Goal: Task Accomplishment & Management: Manage account settings

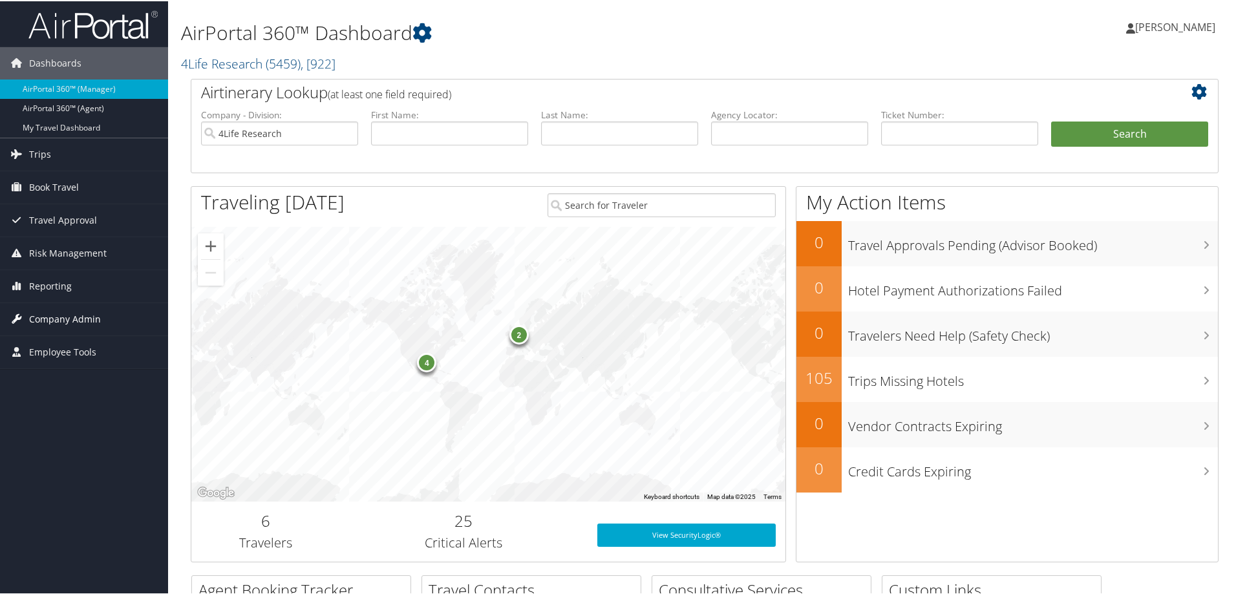
click at [61, 319] on span "Company Admin" at bounding box center [65, 318] width 72 height 32
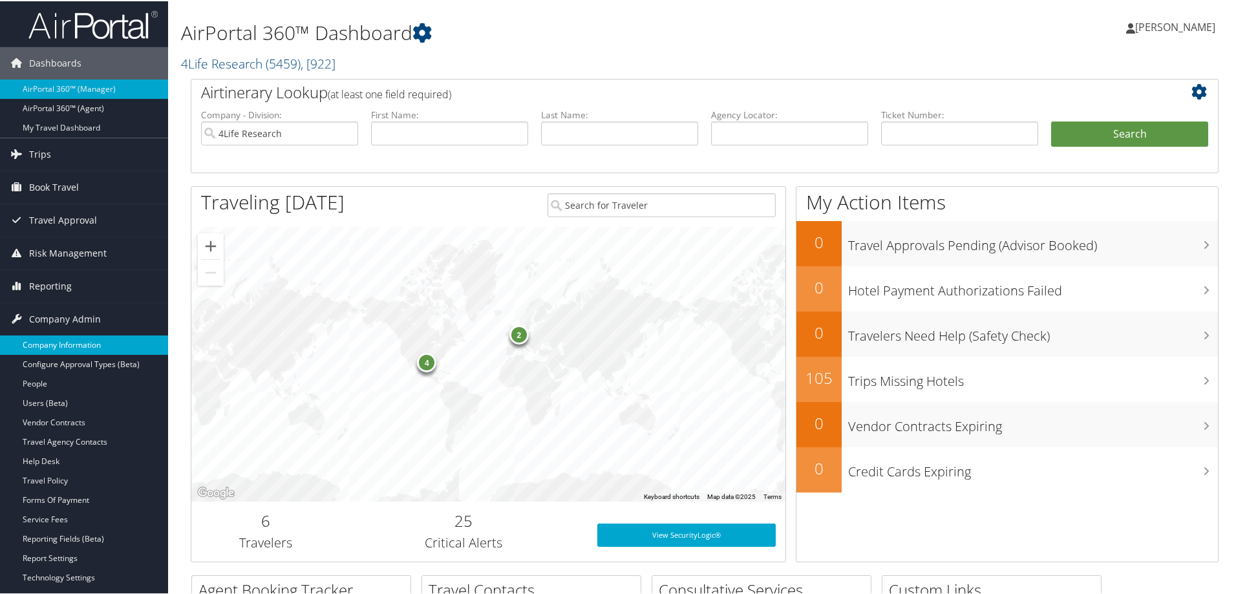
click at [61, 339] on link "Company Information" at bounding box center [84, 343] width 168 height 19
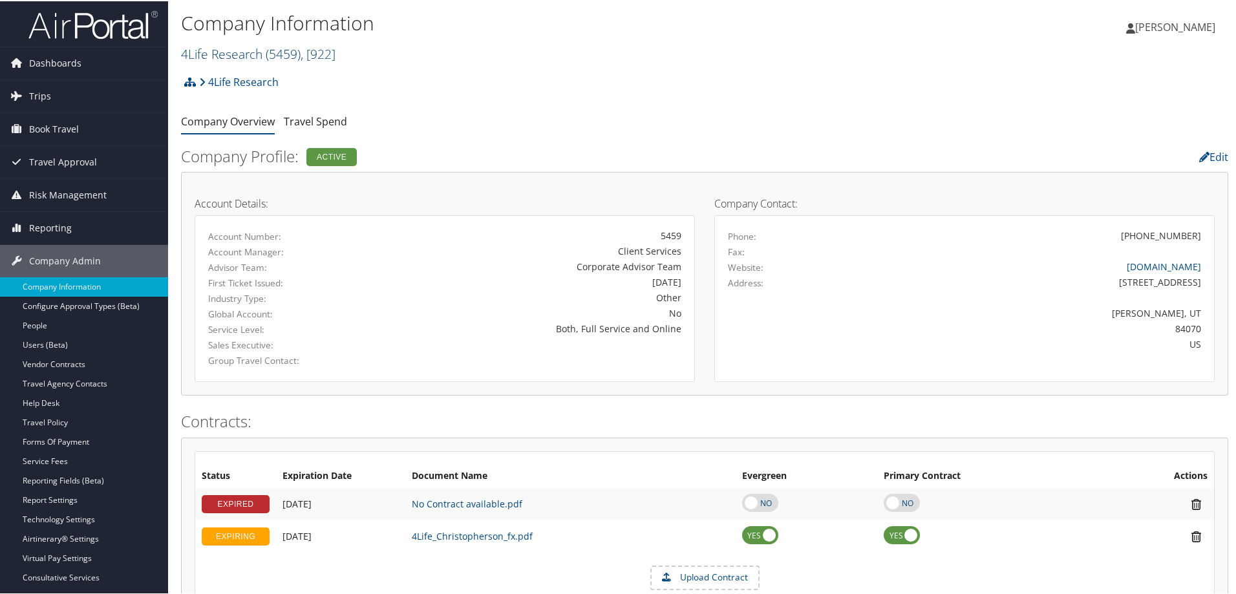
click at [325, 54] on span ", [ 922 ]" at bounding box center [318, 52] width 35 height 17
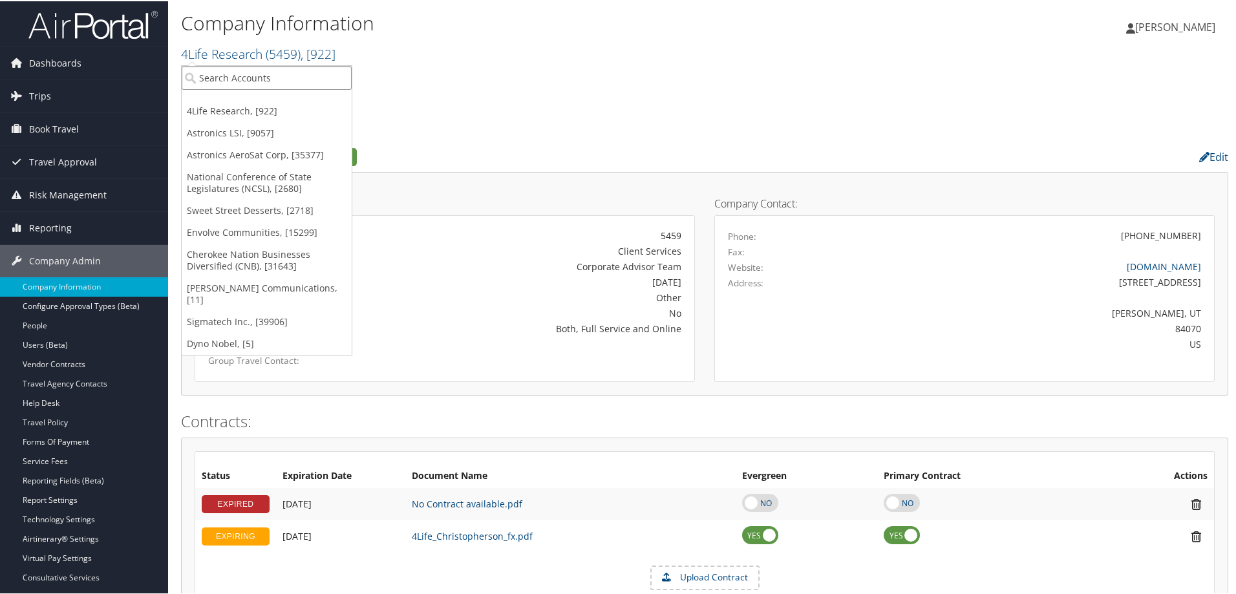
click at [297, 74] on input "search" at bounding box center [267, 77] width 170 height 24
type input "diabetes"
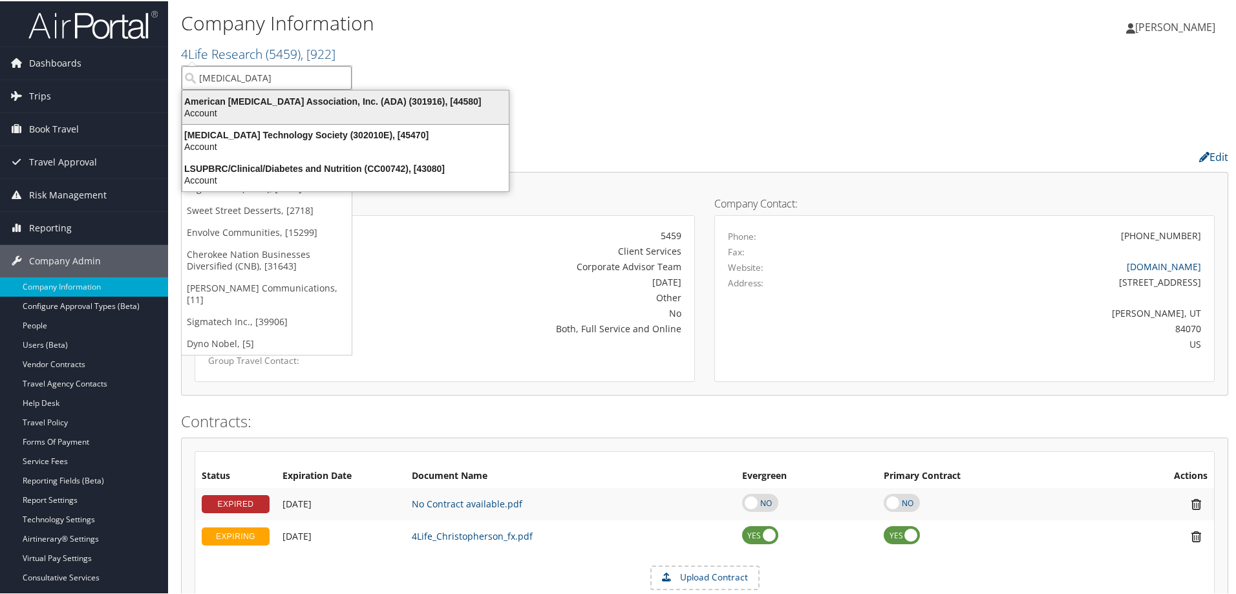
click at [343, 110] on div "Account" at bounding box center [346, 112] width 342 height 12
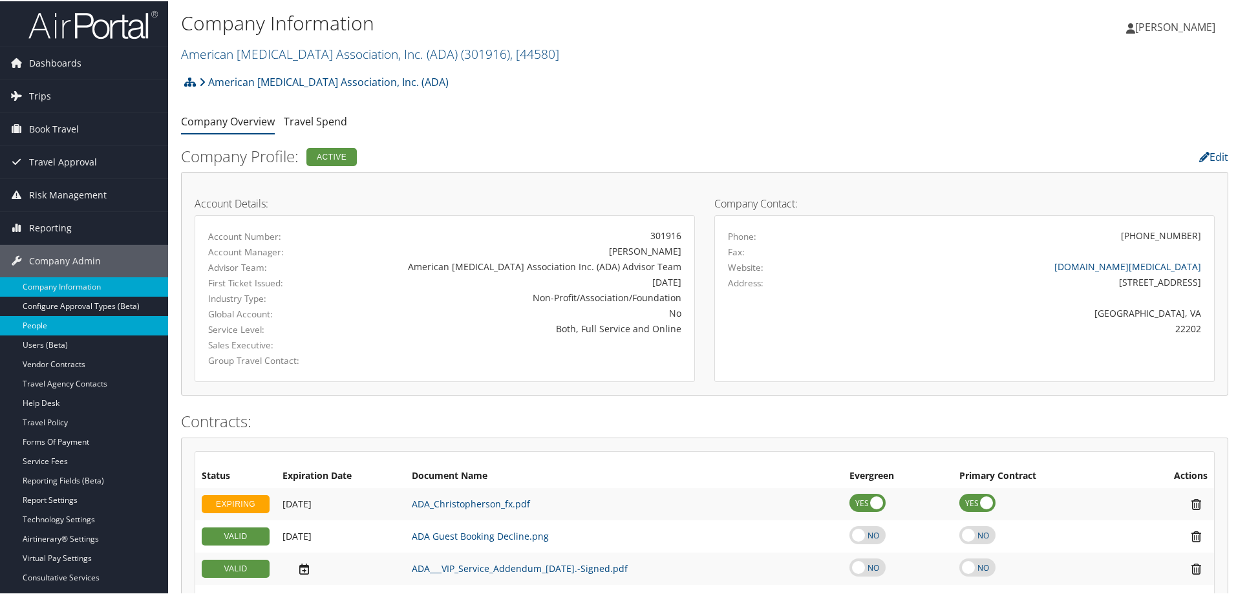
click at [36, 329] on link "People" at bounding box center [84, 324] width 168 height 19
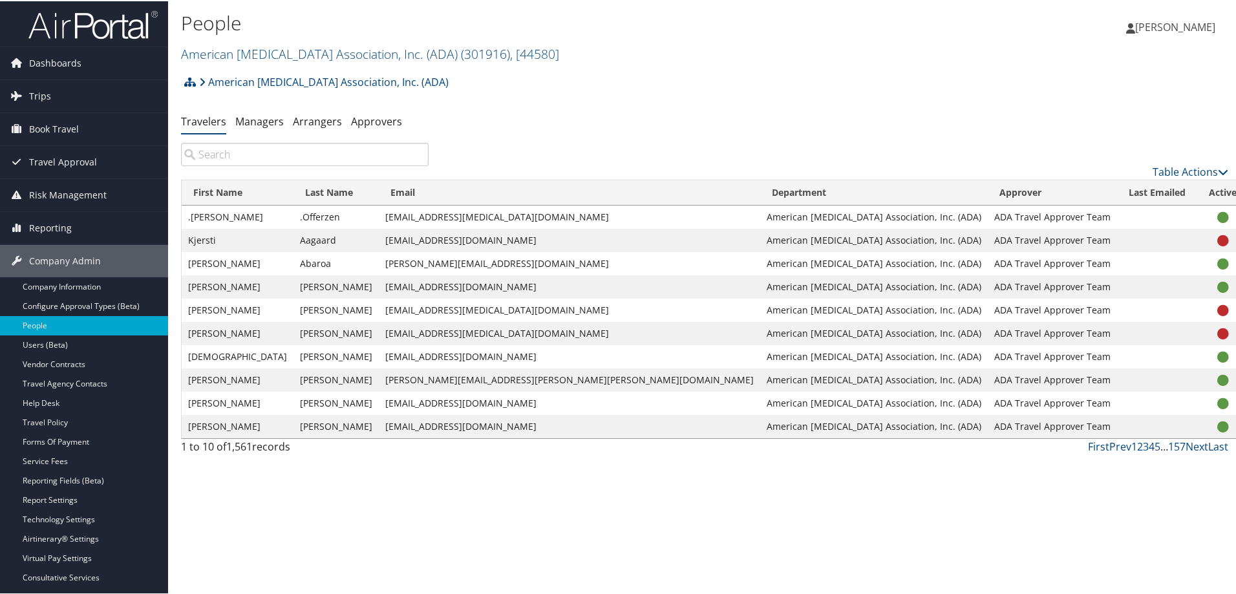
click at [242, 147] on input "search" at bounding box center [305, 153] width 248 height 23
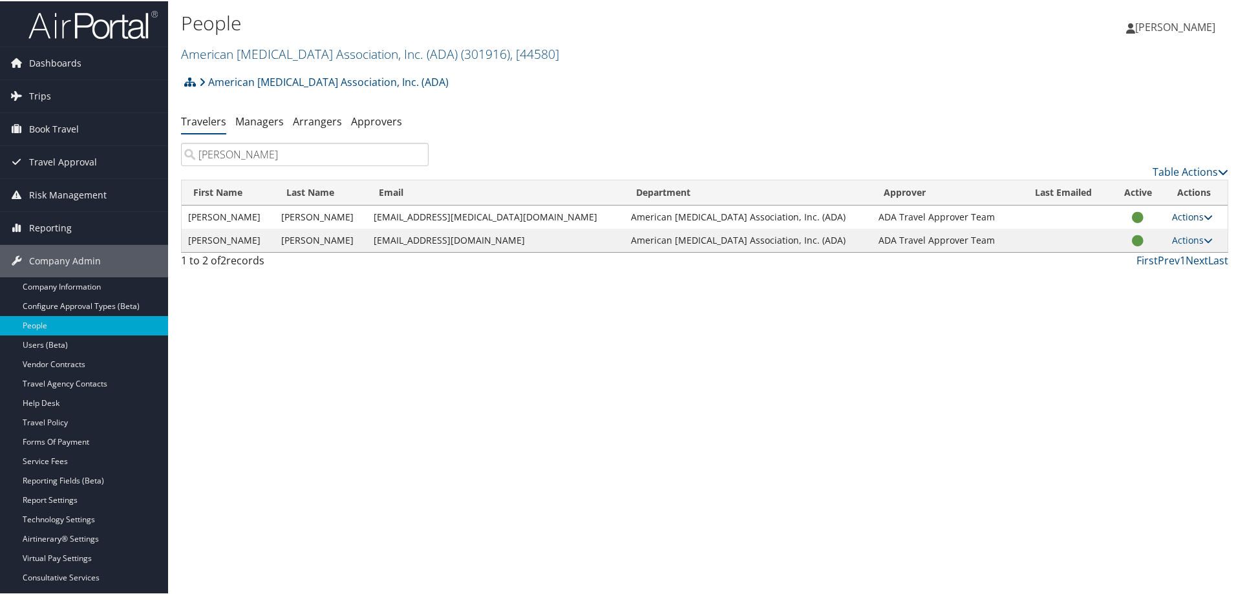
type input "Ferguson"
click at [1186, 217] on link "Actions" at bounding box center [1192, 215] width 41 height 12
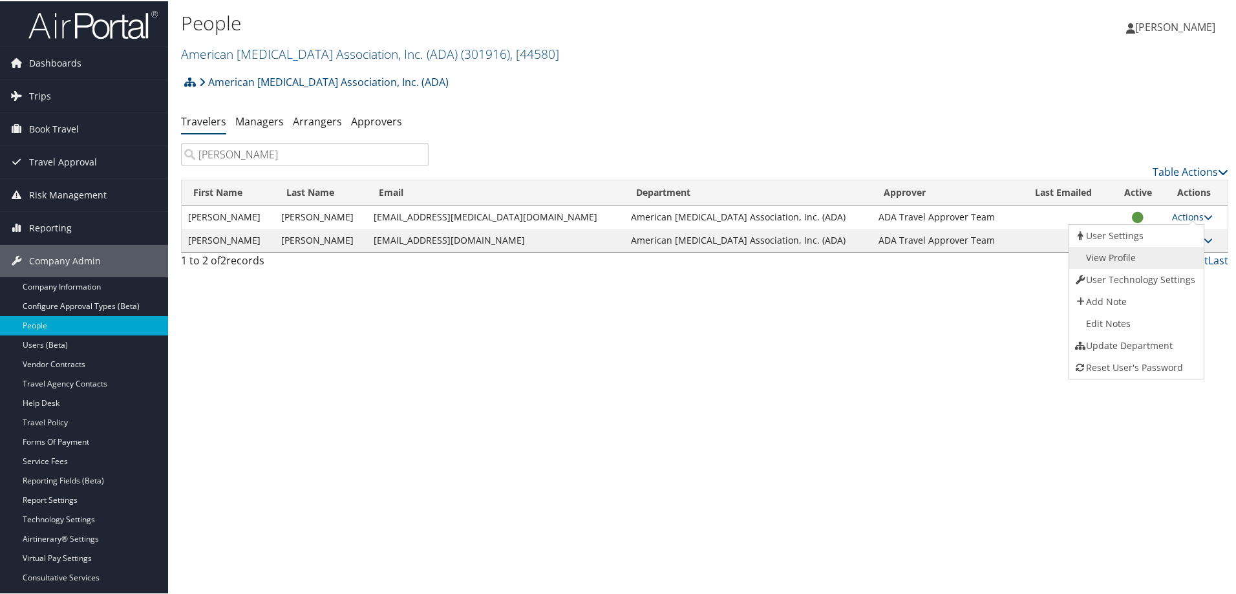
click at [1141, 252] on link "View Profile" at bounding box center [1134, 257] width 131 height 22
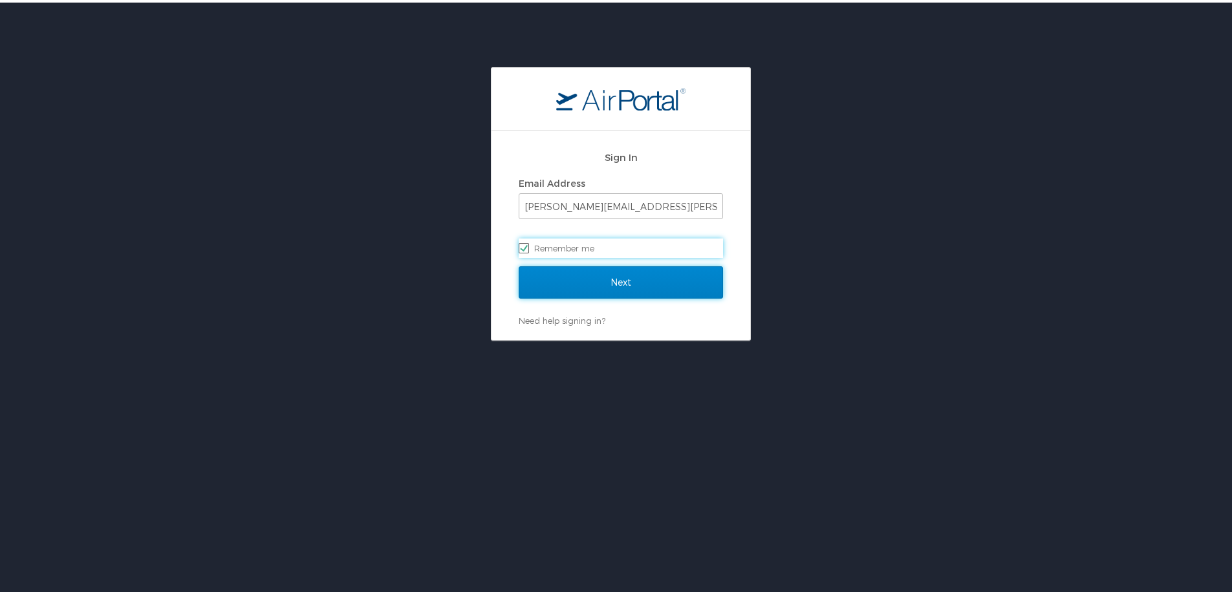
click at [617, 272] on input "Next" at bounding box center [621, 280] width 204 height 32
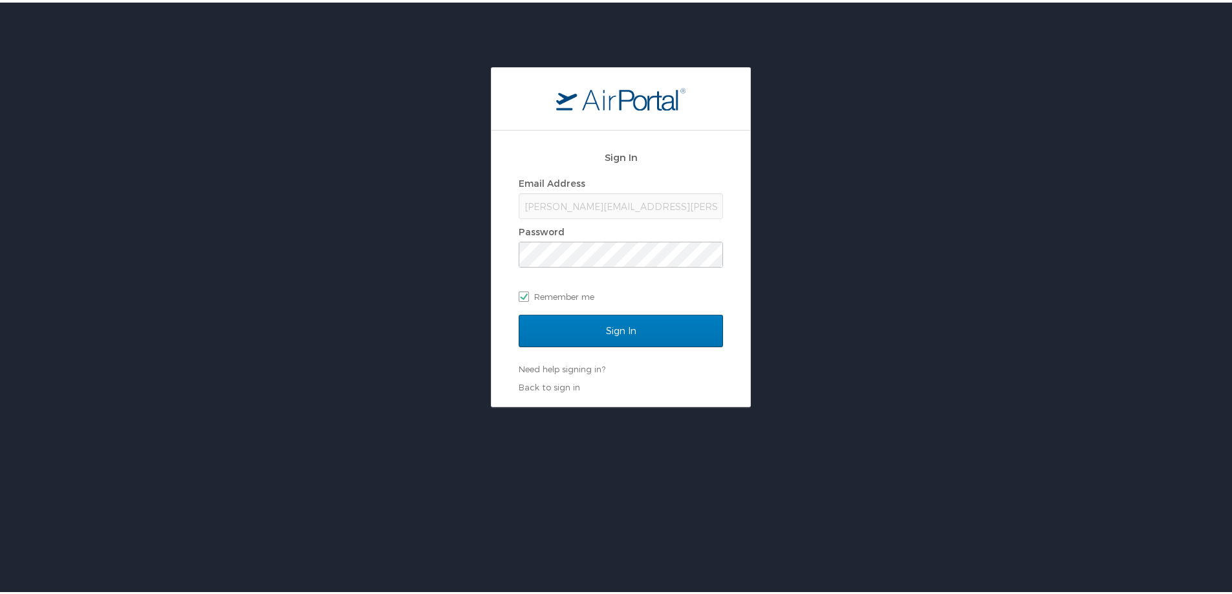
click at [623, 200] on div "tamarra.gary@cbtravel.com" at bounding box center [621, 204] width 204 height 26
click at [634, 327] on input "Sign In" at bounding box center [621, 328] width 204 height 32
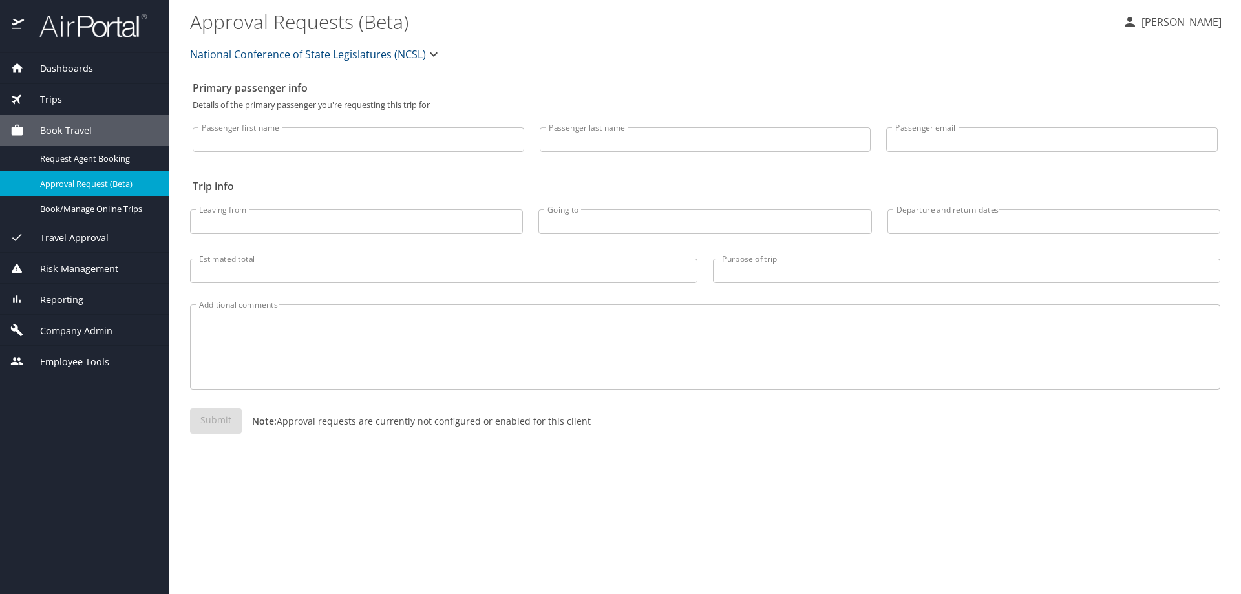
click at [73, 295] on span "Reporting" at bounding box center [53, 300] width 59 height 14
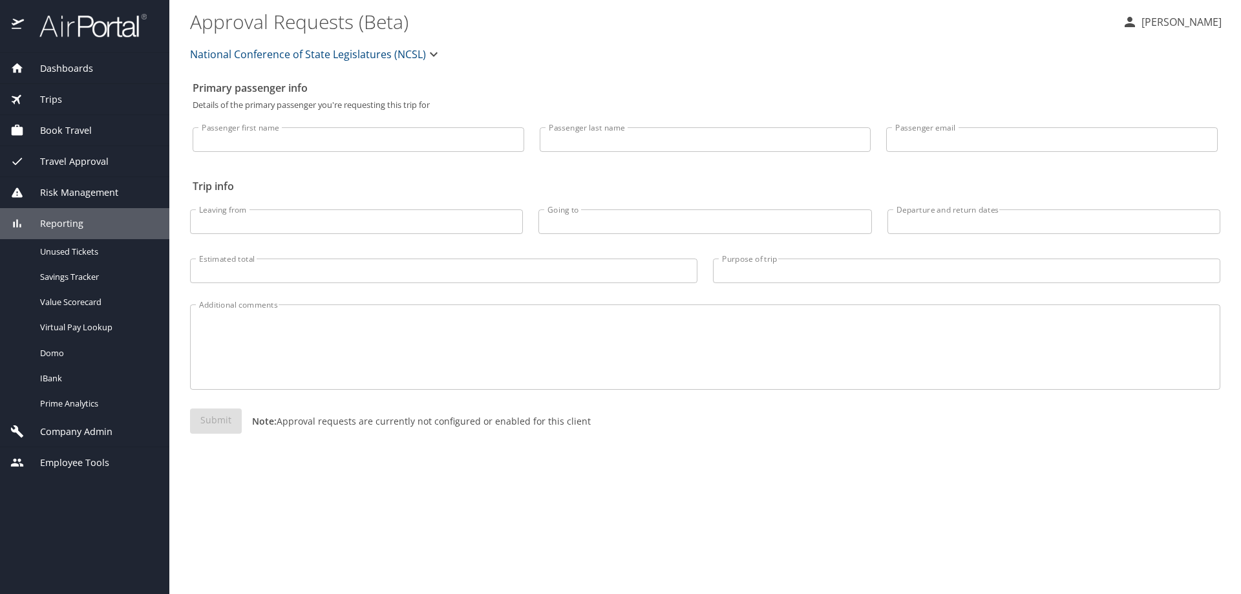
click at [91, 432] on span "Company Admin" at bounding box center [68, 432] width 89 height 14
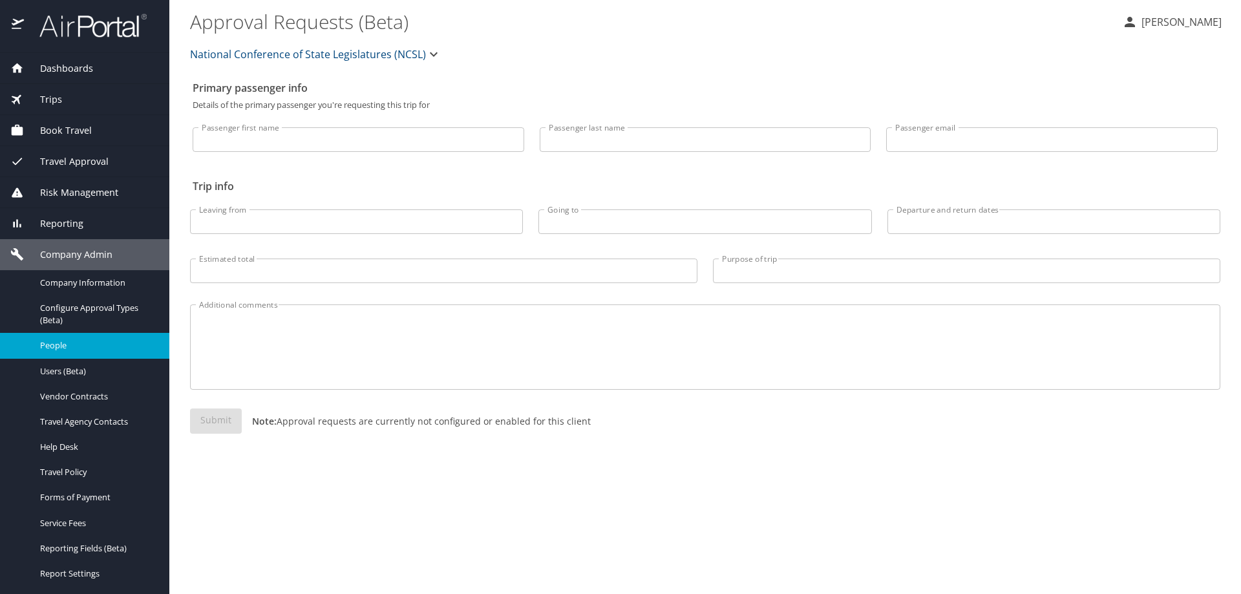
click at [97, 348] on span "People" at bounding box center [97, 345] width 114 height 12
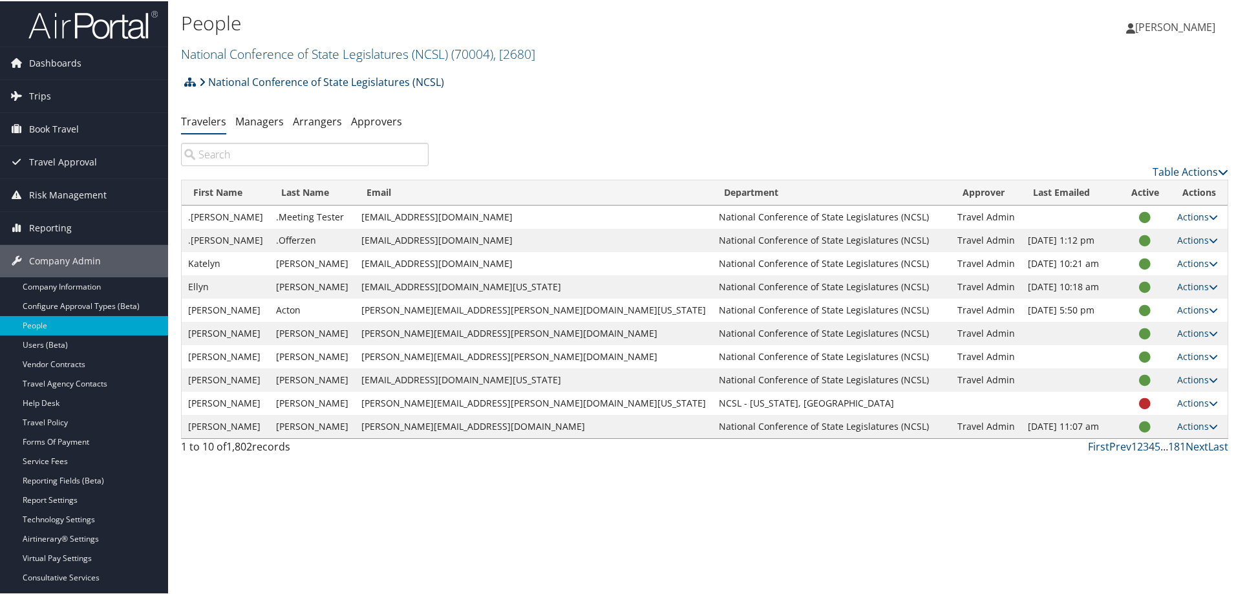
click at [422, 81] on link "National Conference of State Legislatures (NCSL)" at bounding box center [321, 81] width 245 height 26
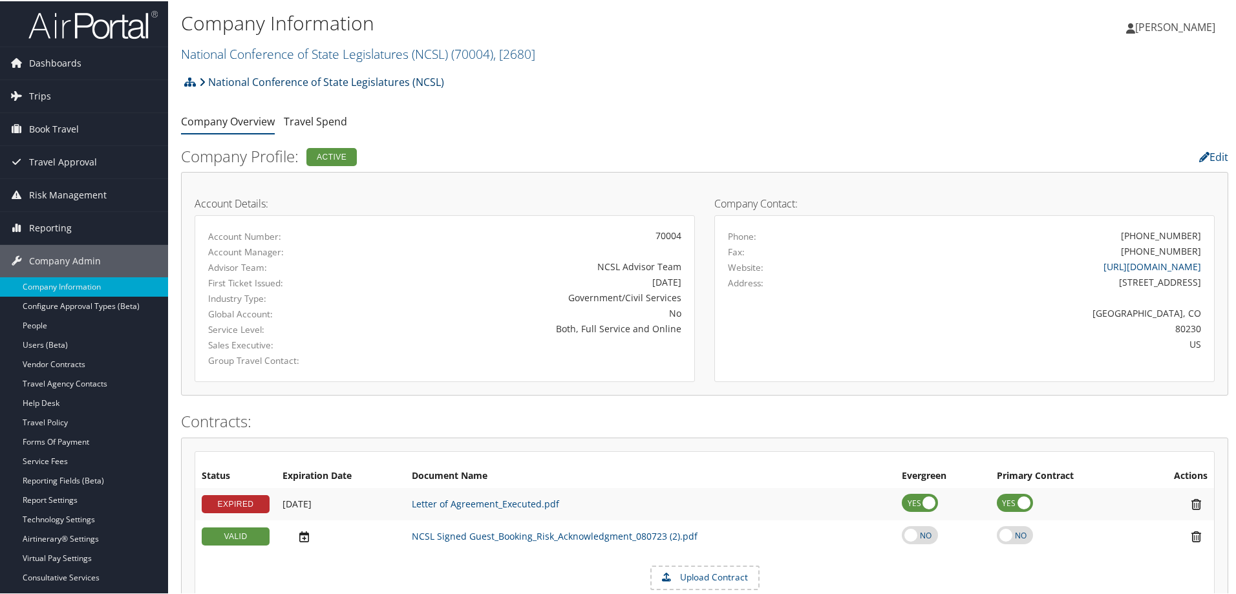
click at [270, 81] on link "National Conference of State Legislatures (NCSL)" at bounding box center [321, 81] width 245 height 26
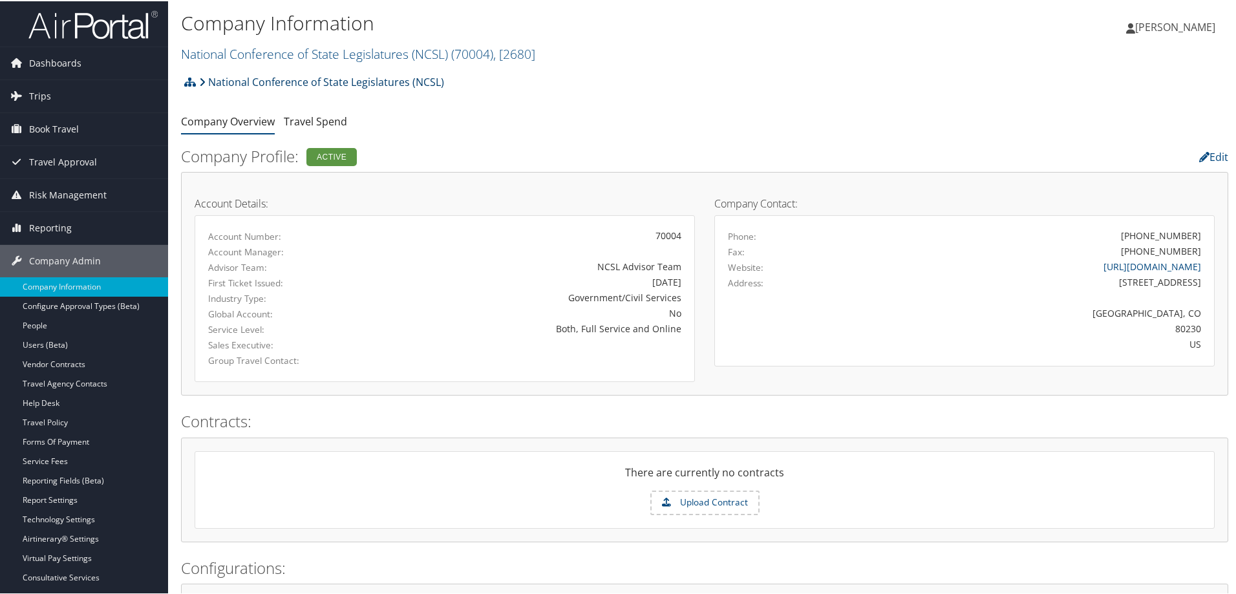
click at [400, 79] on link "National Conference of State Legislatures (NCSL)" at bounding box center [321, 81] width 245 height 26
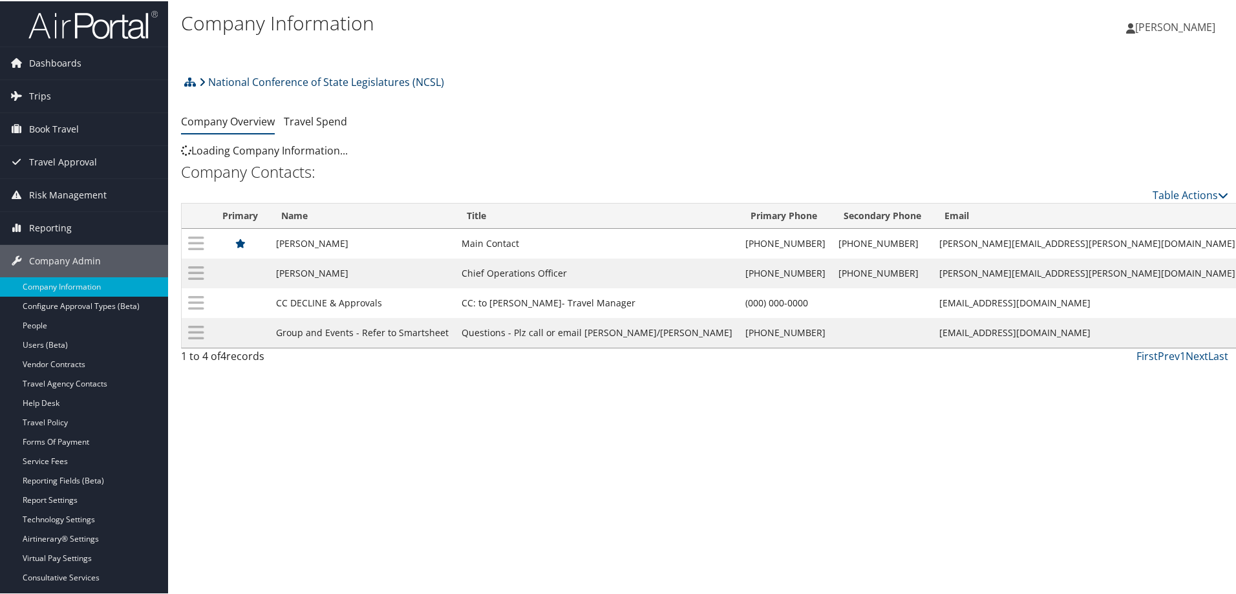
click at [290, 81] on link "National Conference of State Legislatures (NCSL)" at bounding box center [321, 81] width 245 height 26
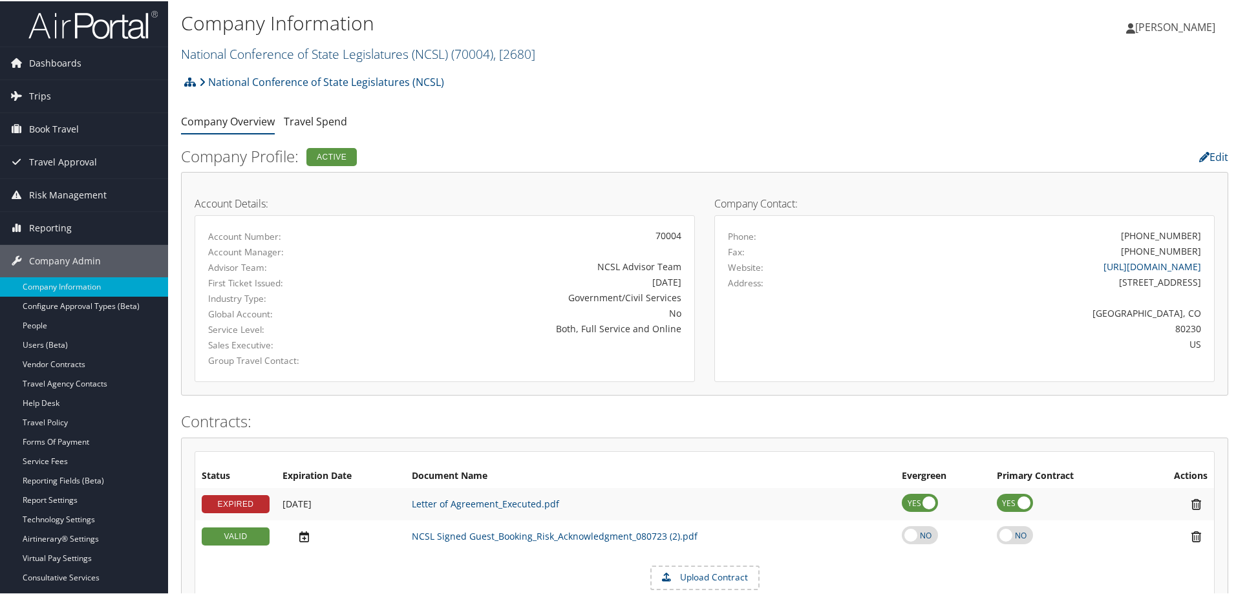
click at [316, 50] on link "National Conference of State Legislatures (NCSL) ( 70004 ) , [ 2680 ]" at bounding box center [358, 52] width 354 height 17
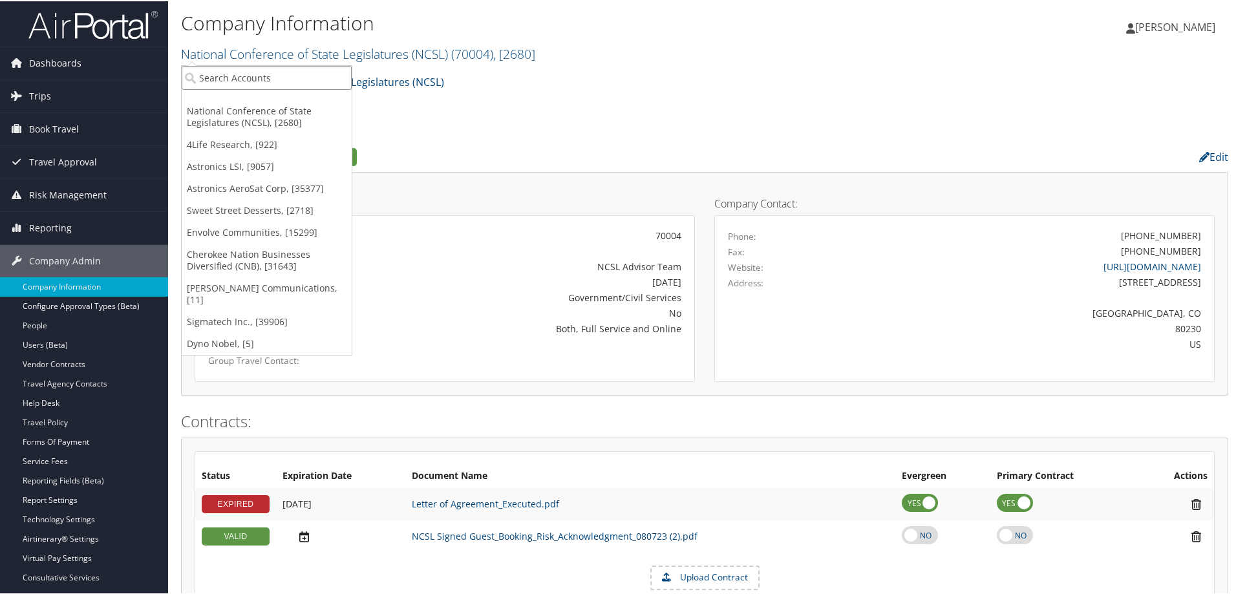
click at [276, 69] on input "search" at bounding box center [267, 77] width 170 height 24
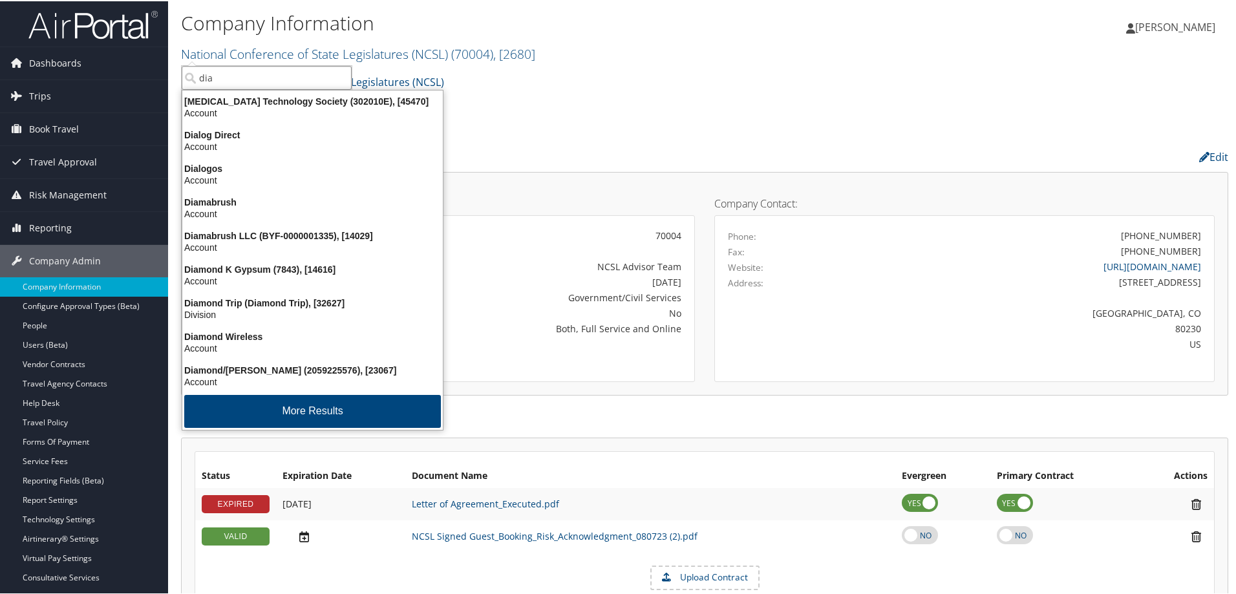
type input "diab"
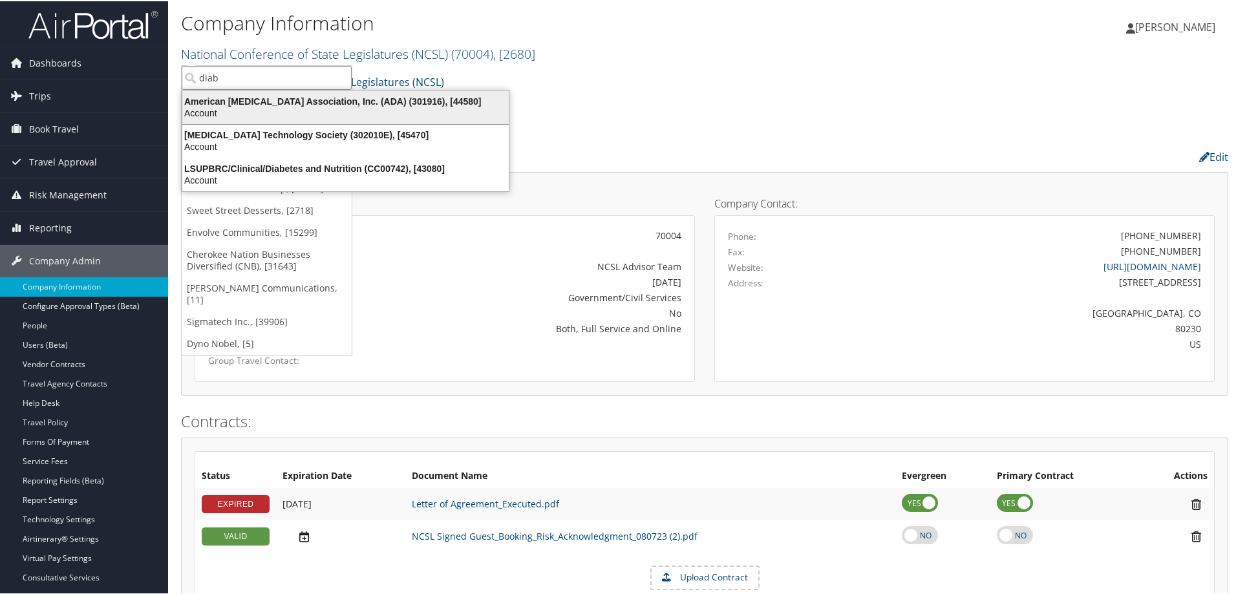
click at [380, 104] on div "American Diabetes Association, Inc. (ADA) (301916), [44580]" at bounding box center [346, 100] width 342 height 12
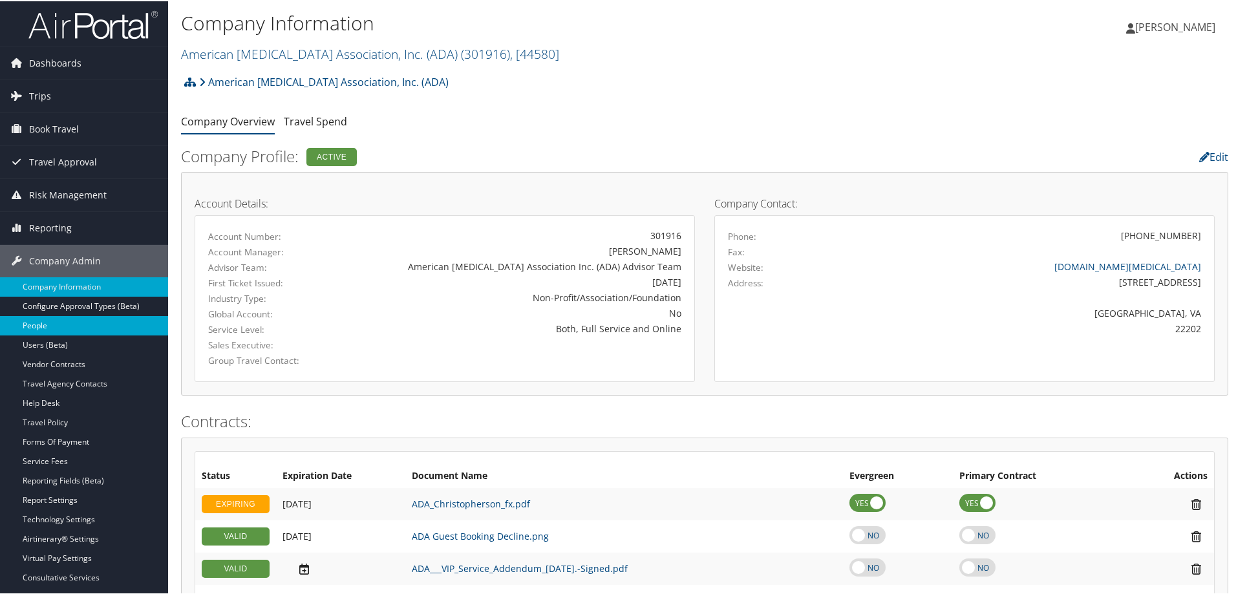
click at [47, 321] on link "People" at bounding box center [84, 324] width 168 height 19
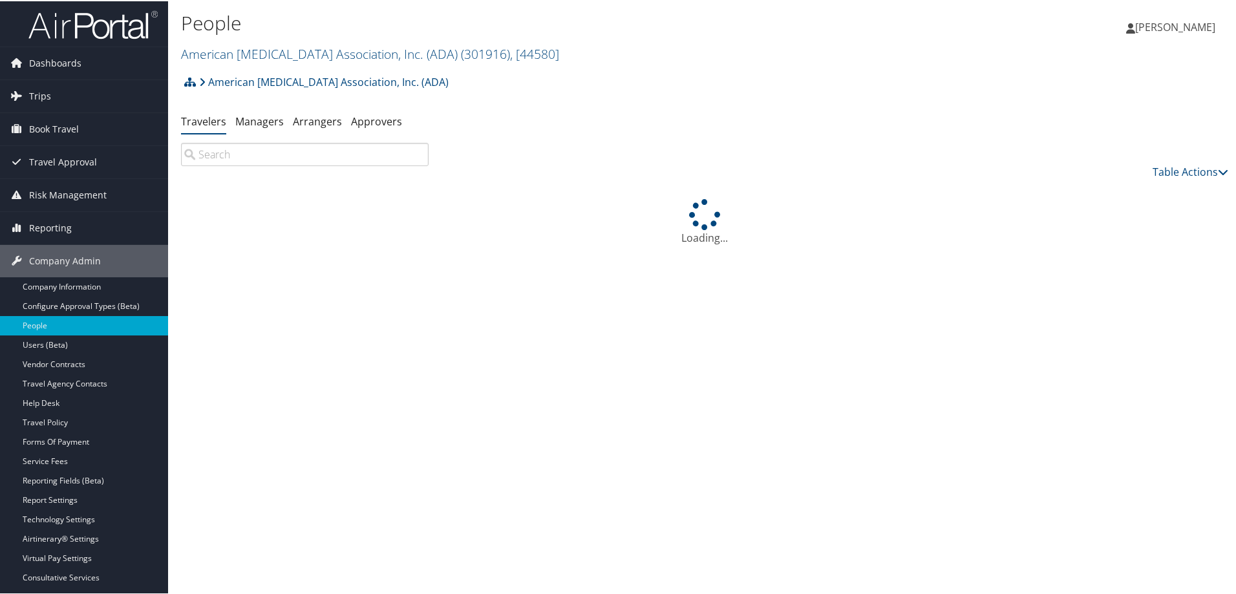
click at [327, 156] on input "search" at bounding box center [305, 153] width 248 height 23
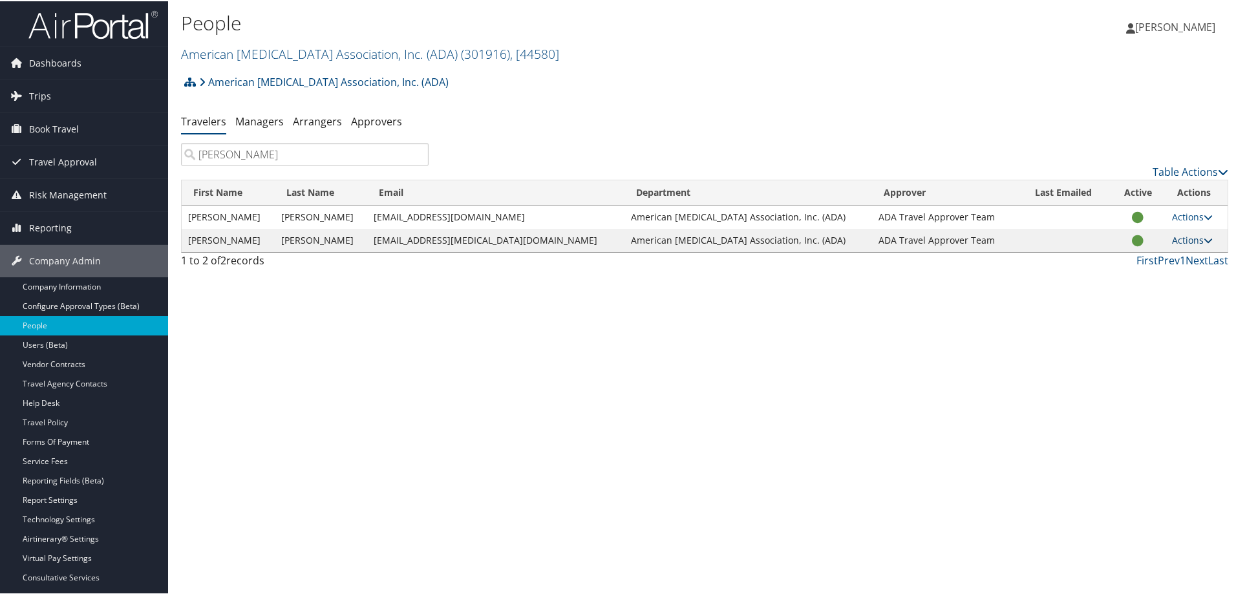
type input "ferguson"
click at [1184, 238] on link "Actions" at bounding box center [1192, 239] width 41 height 12
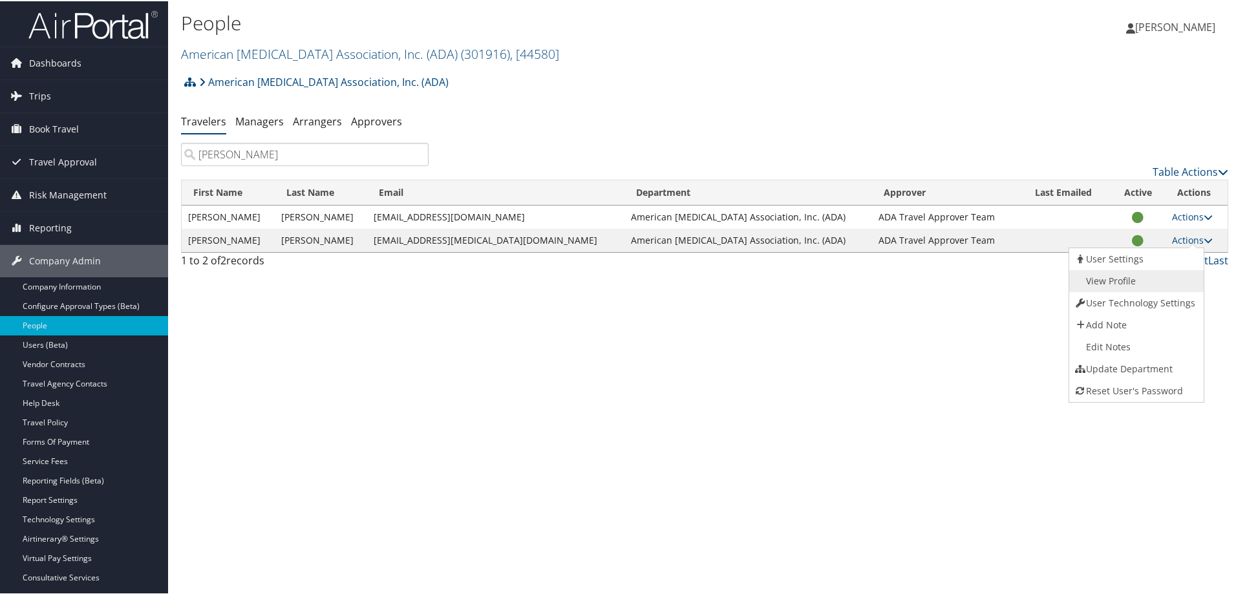
click at [1125, 272] on link "View Profile" at bounding box center [1134, 280] width 131 height 22
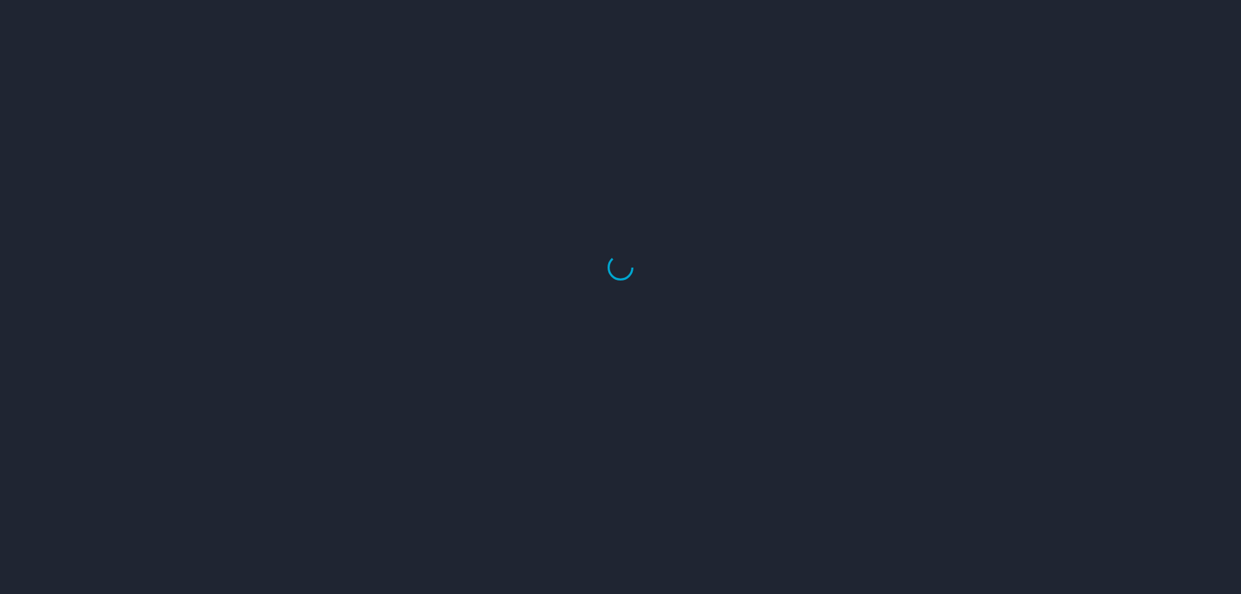
select select "US"
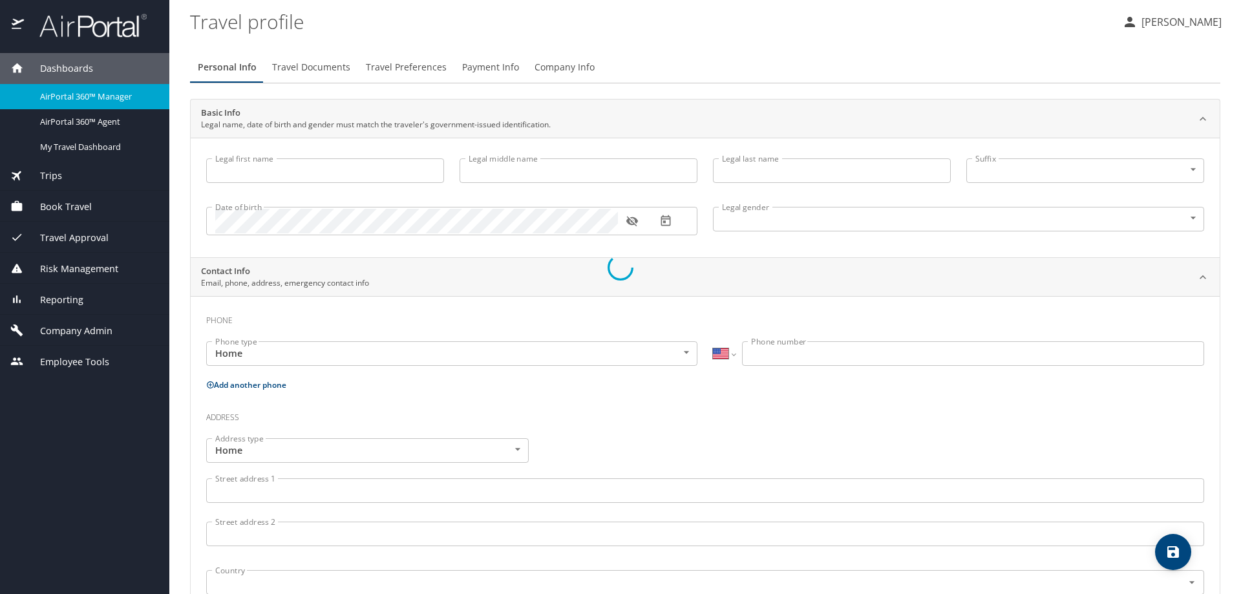
select select "US"
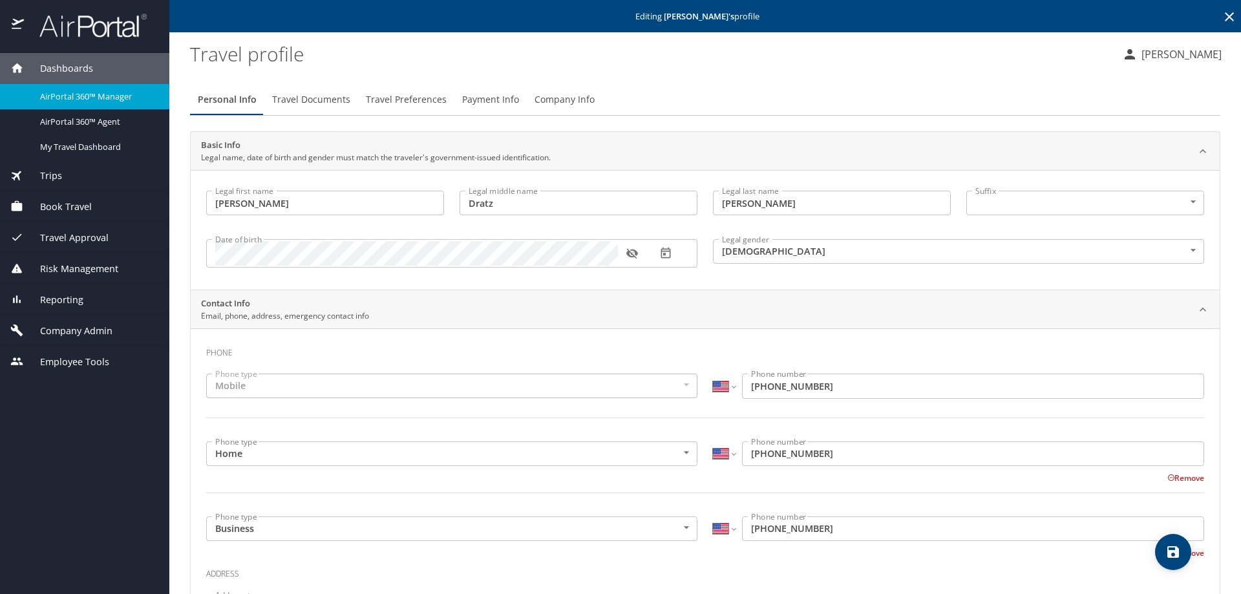
type input "[PERSON_NAME]"
type input "Dratz"
type input "[PERSON_NAME]"
type input "[DEMOGRAPHIC_DATA]"
type input "[PERSON_NAME]"
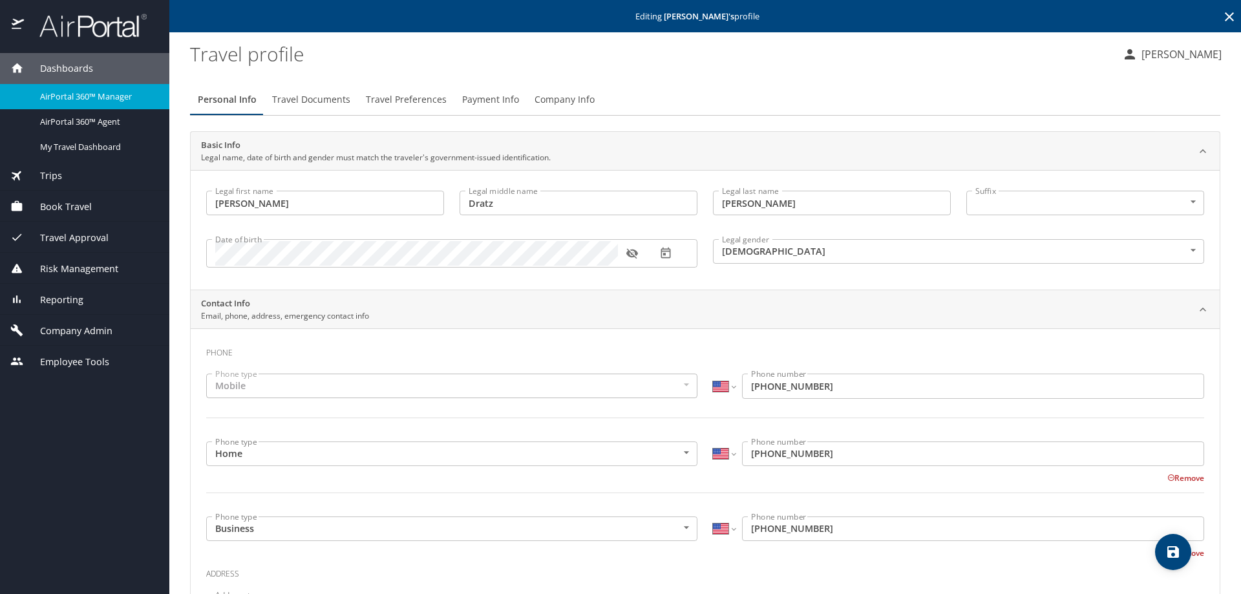
type input "[PERSON_NAME]"
type input "[PHONE_NUMBER]"
click at [482, 101] on span "Payment Info" at bounding box center [490, 100] width 57 height 16
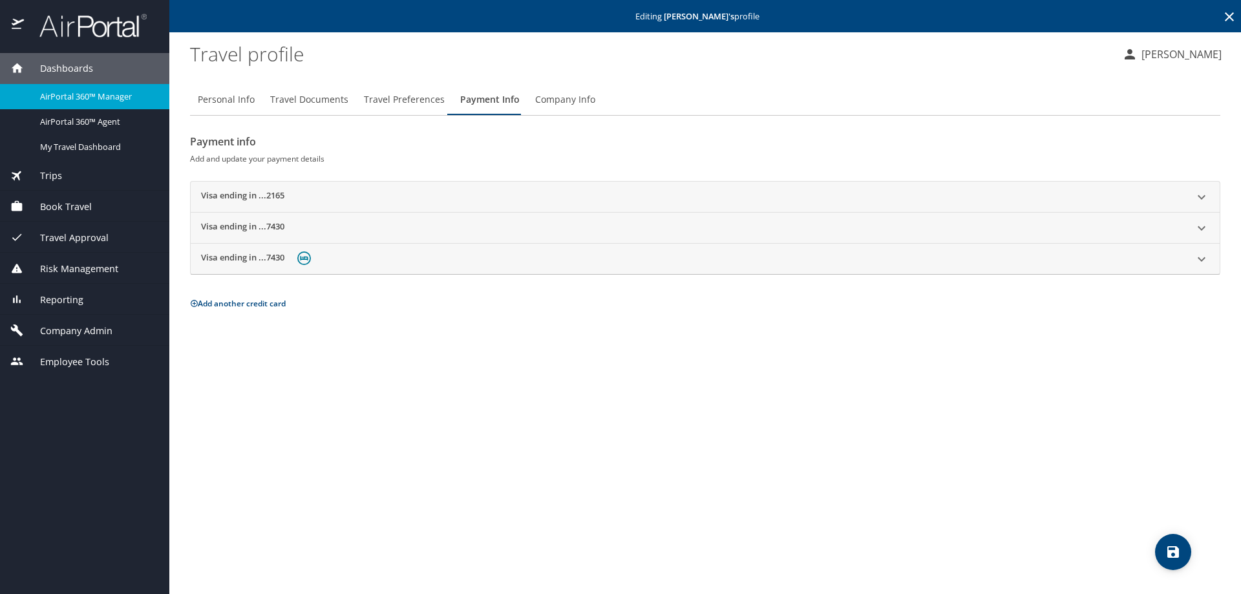
click at [336, 189] on div "Visa ending in ...2165" at bounding box center [705, 197] width 1029 height 31
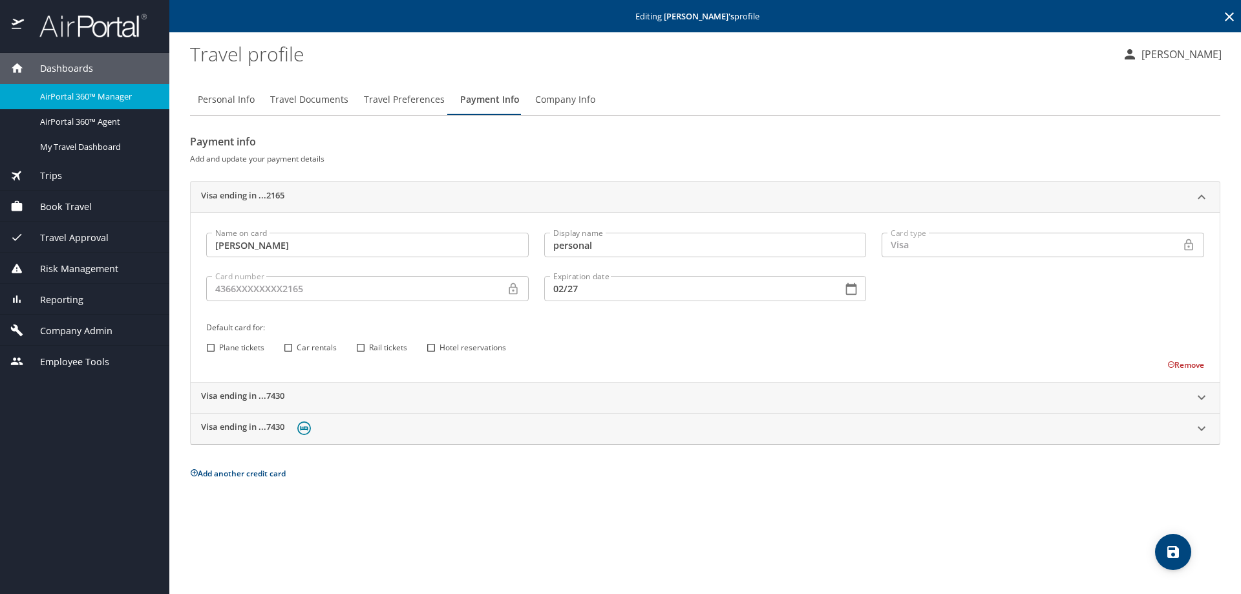
click at [206, 280] on div "Card number 4366XXXXXXXX2165 Card number" at bounding box center [368, 290] width 338 height 44
click at [1037, 316] on div "Default card for: Plane tickets Car rentals Rail tickets Hotel reservations" at bounding box center [706, 338] width 1014 height 51
click at [1182, 361] on button "Remove" at bounding box center [1186, 365] width 37 height 11
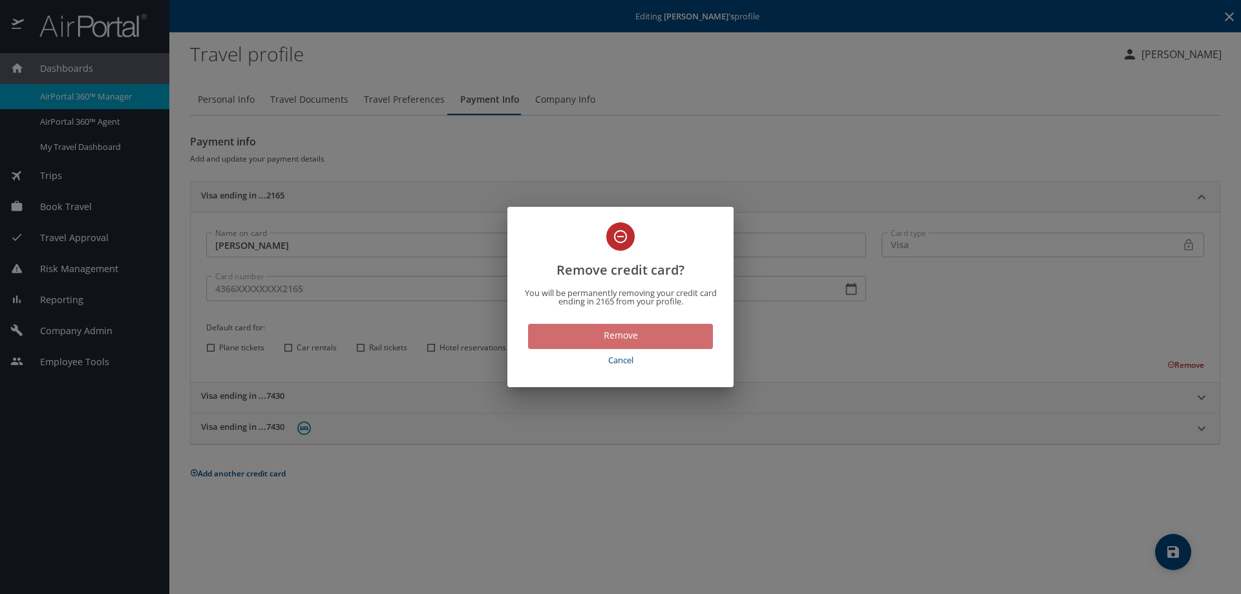
click at [640, 334] on span "Remove" at bounding box center [621, 336] width 164 height 16
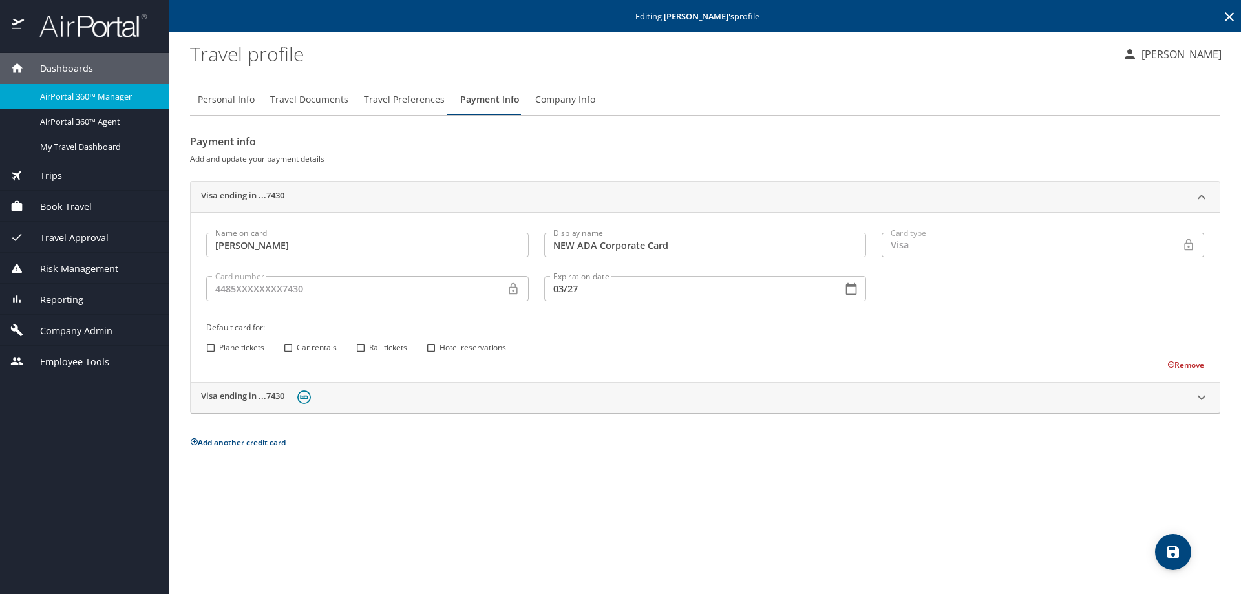
click at [1185, 363] on button "Remove" at bounding box center [1186, 365] width 37 height 11
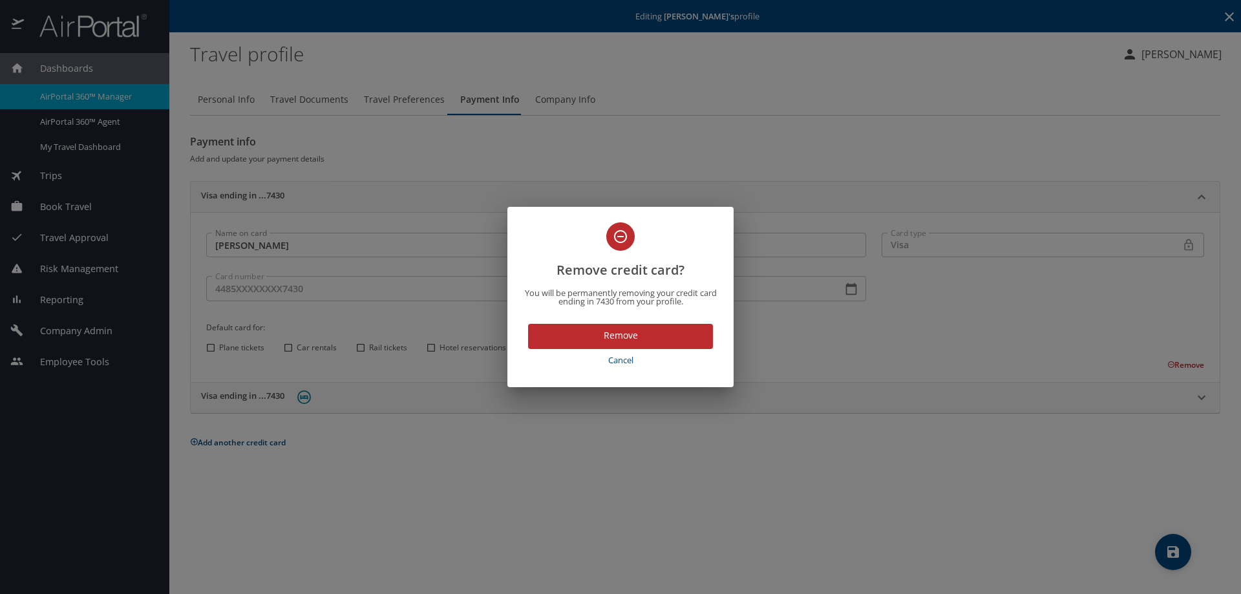
click at [639, 338] on span "Remove" at bounding box center [621, 336] width 164 height 16
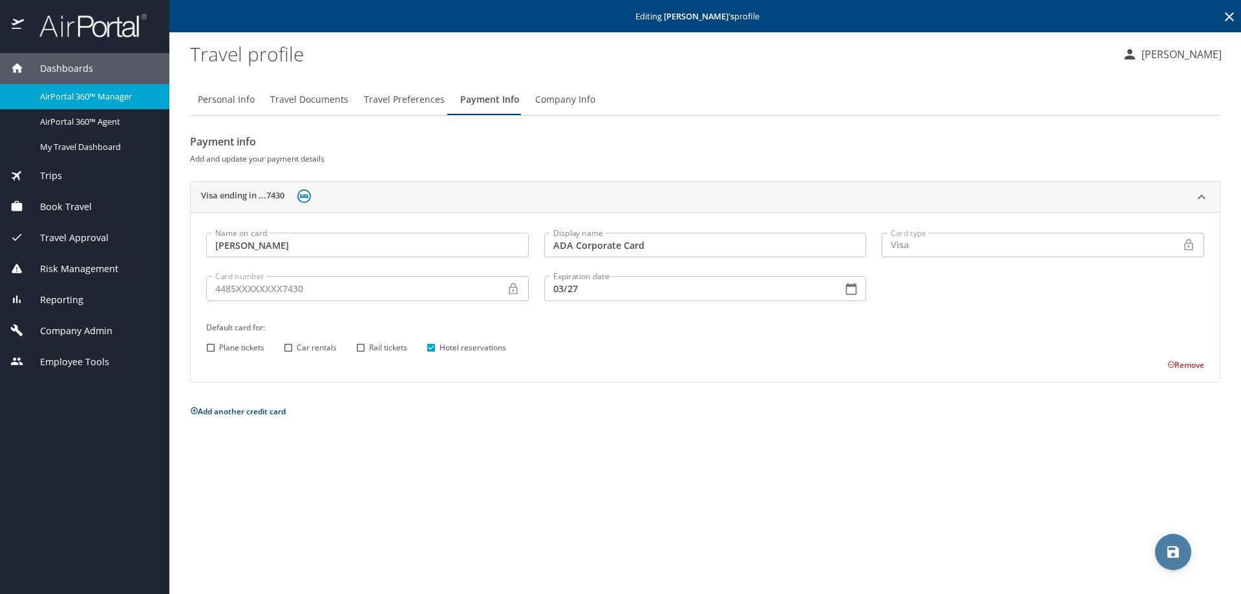
click at [1165, 549] on span "save" at bounding box center [1173, 552] width 36 height 16
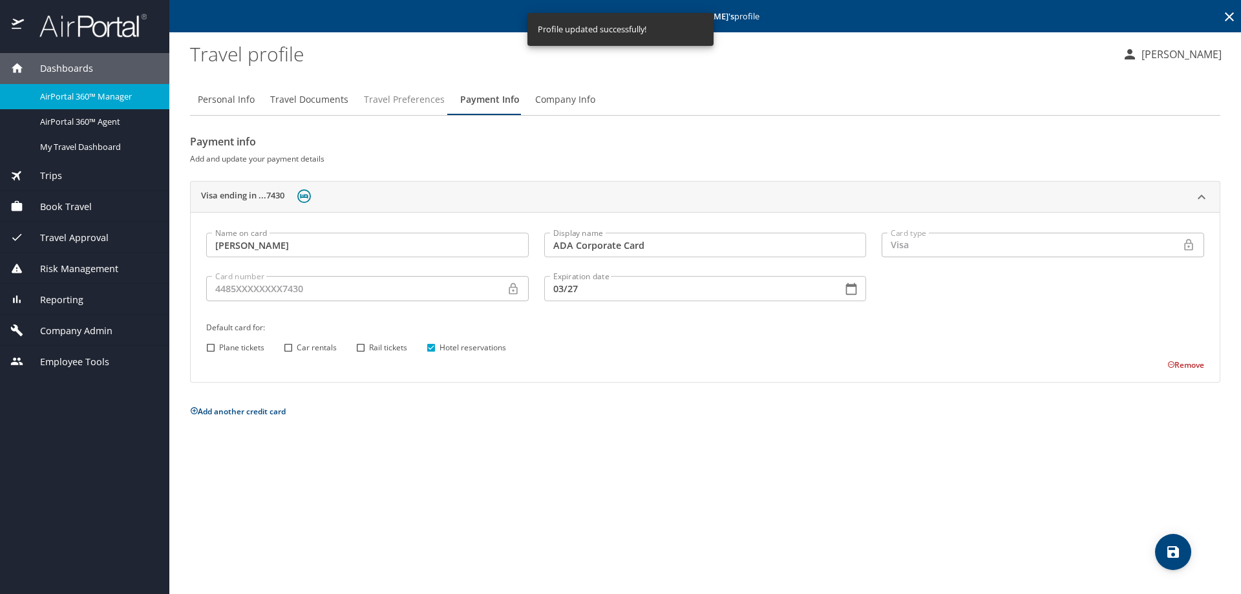
click at [407, 102] on span "Travel Preferences" at bounding box center [404, 100] width 81 height 16
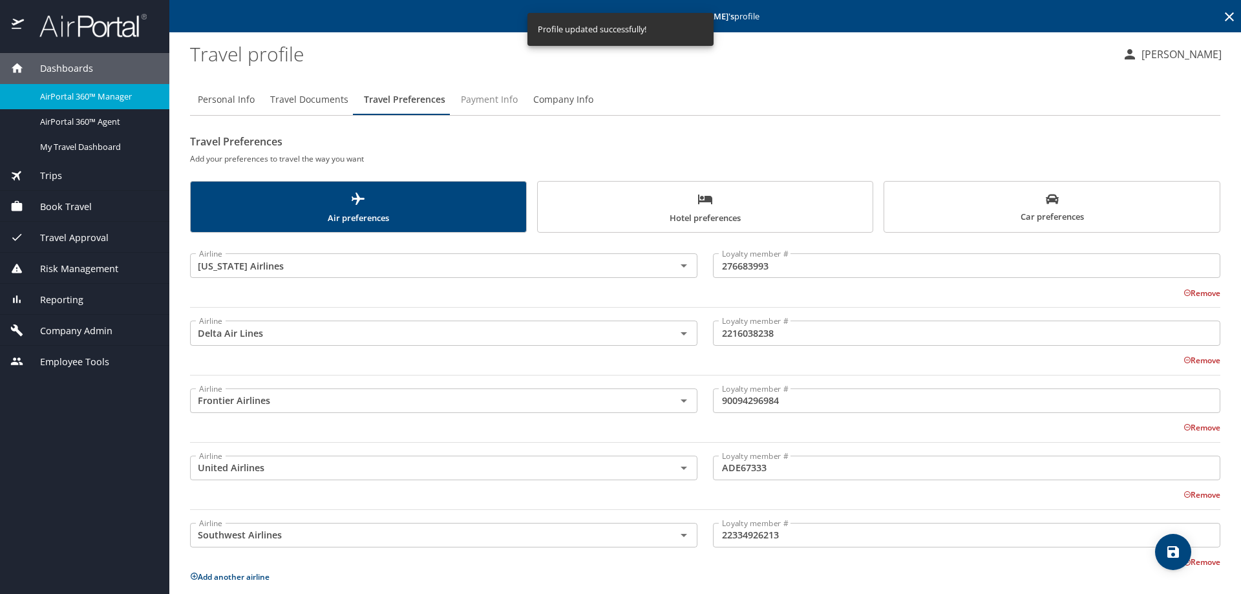
click at [484, 103] on span "Payment Info" at bounding box center [489, 100] width 57 height 16
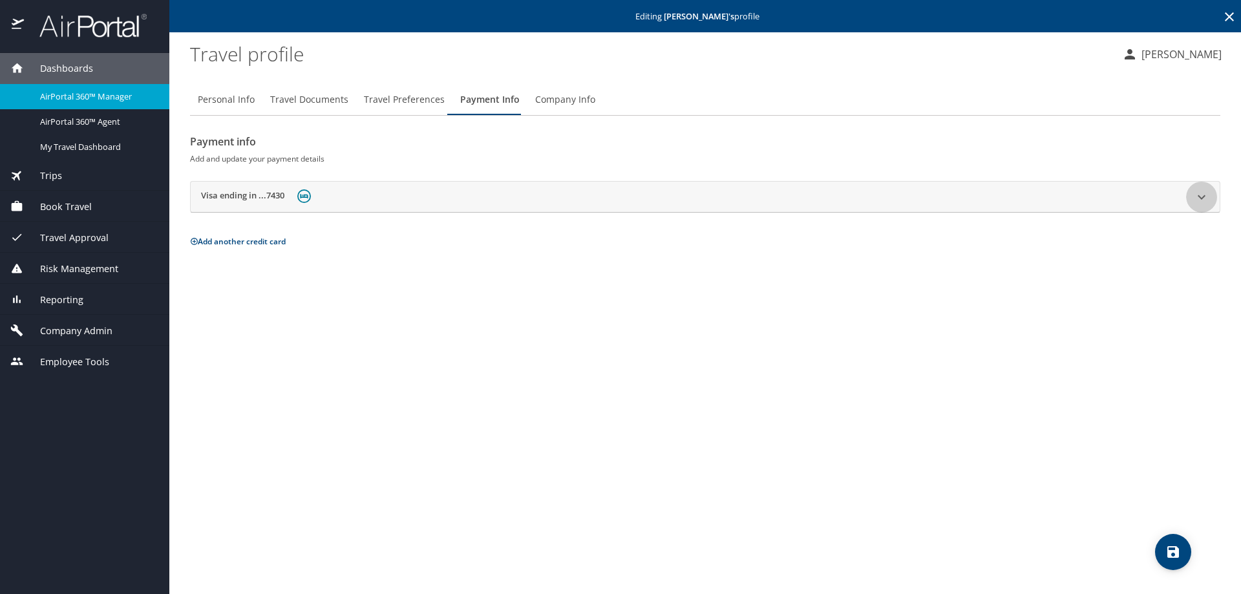
click at [1204, 200] on icon at bounding box center [1202, 197] width 16 height 16
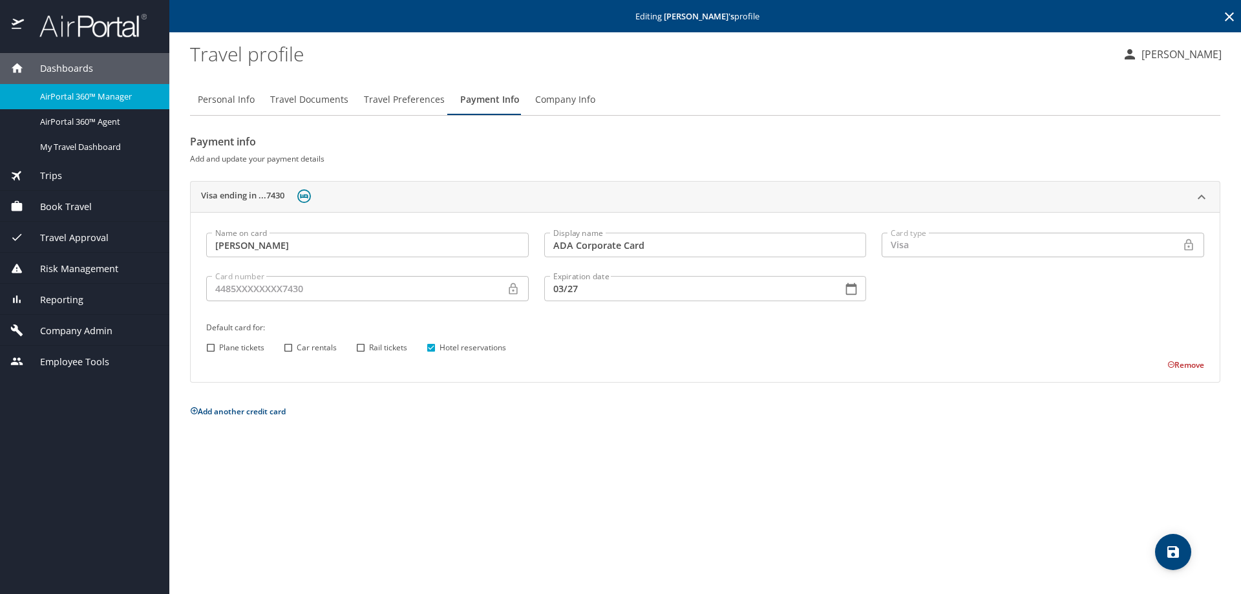
click at [1183, 365] on button "Remove" at bounding box center [1186, 365] width 37 height 11
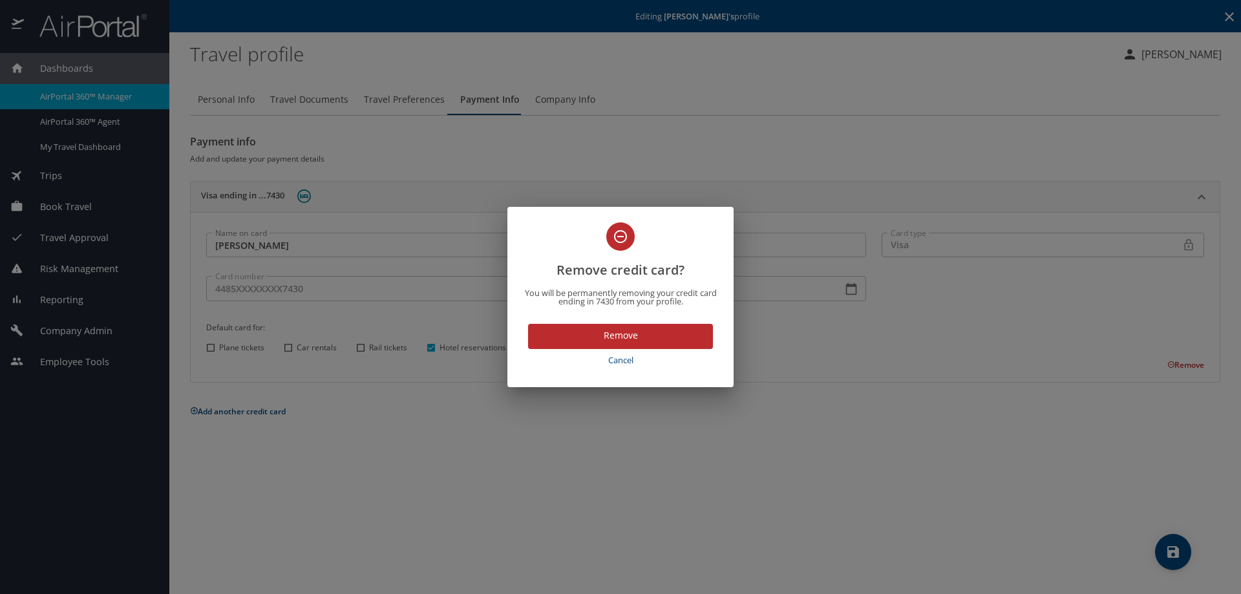
click at [636, 334] on span "Remove" at bounding box center [621, 336] width 164 height 16
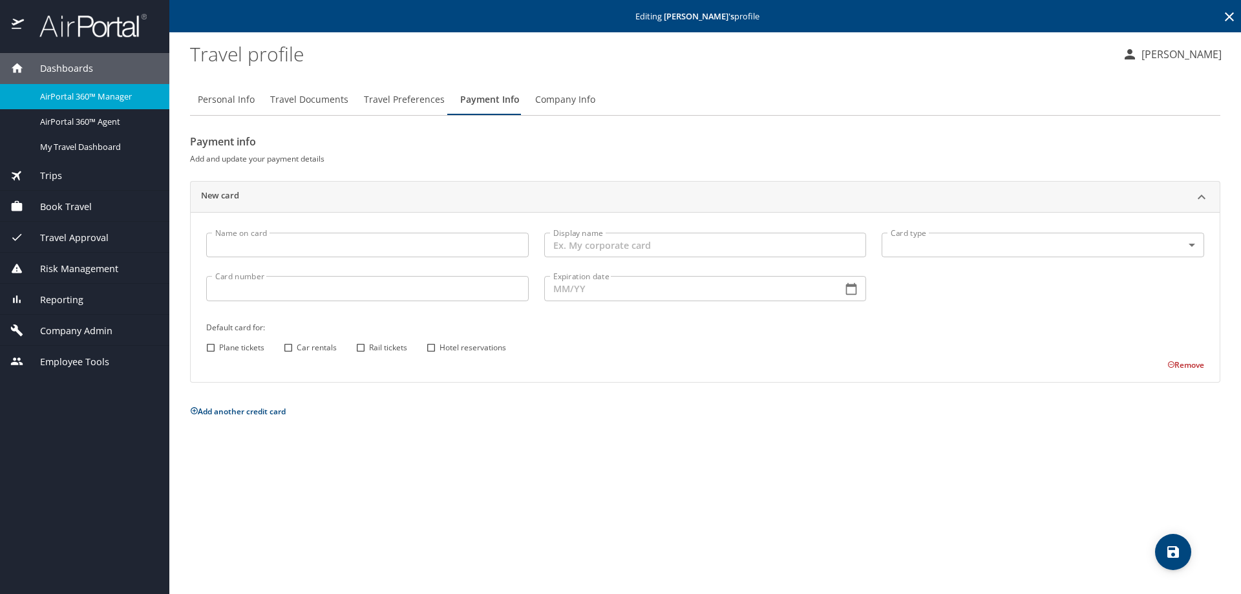
click at [1172, 546] on icon "save" at bounding box center [1174, 552] width 16 height 16
click at [98, 125] on span "AirPortal 360™ Agent" at bounding box center [97, 122] width 114 height 12
